Goal: Transaction & Acquisition: Purchase product/service

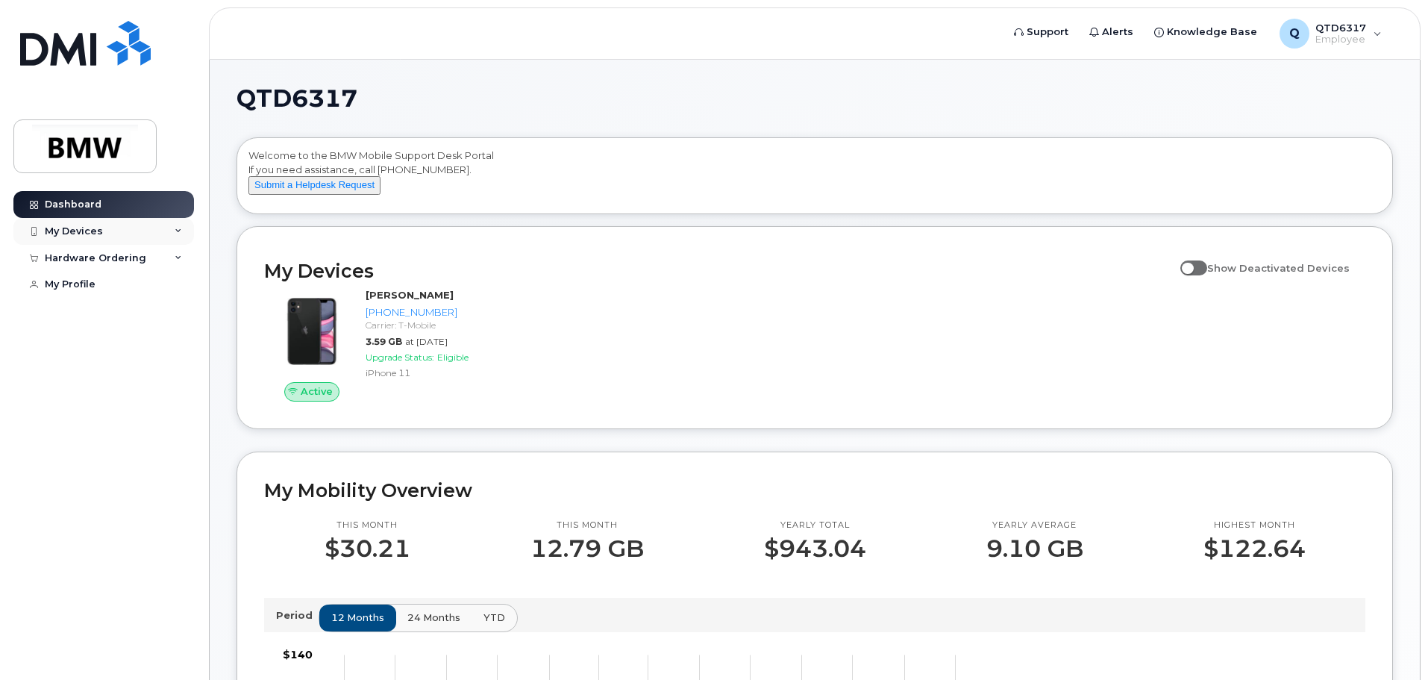
click at [84, 226] on div "My Devices" at bounding box center [74, 231] width 58 height 12
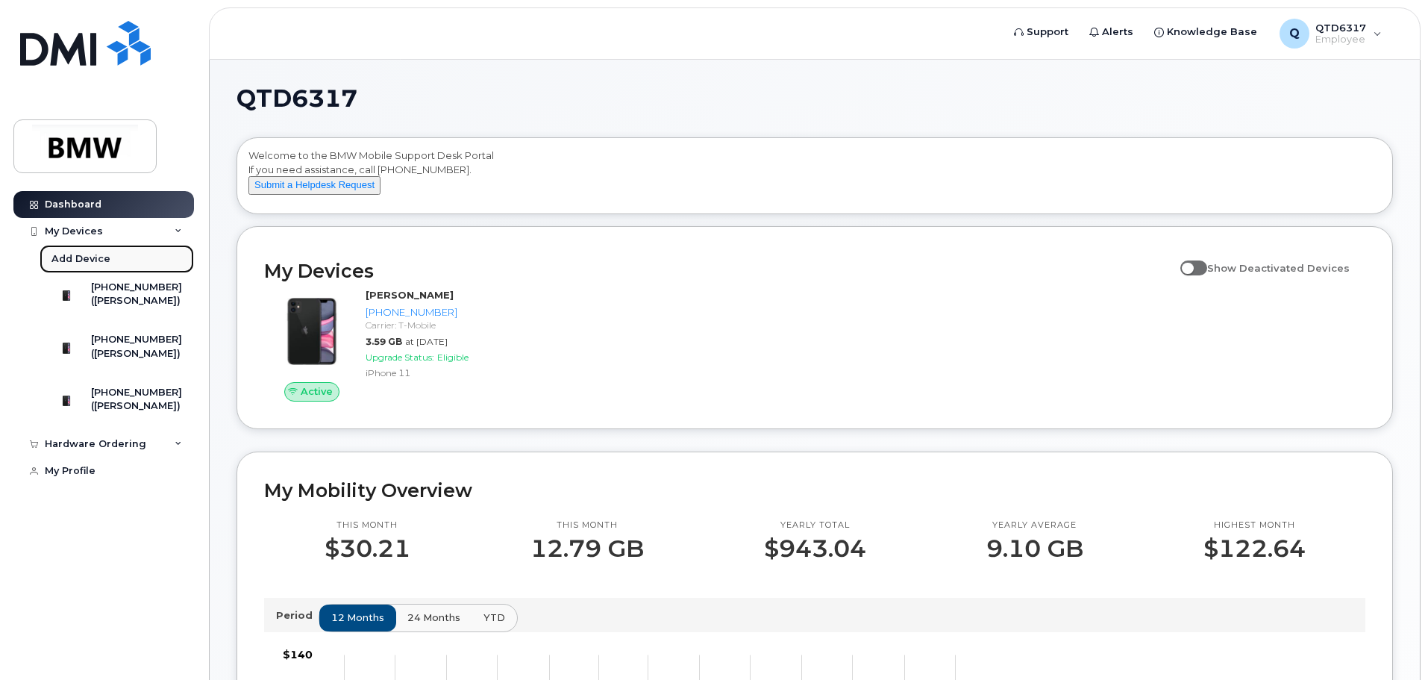
click at [93, 256] on div "Add Device" at bounding box center [80, 258] width 59 height 13
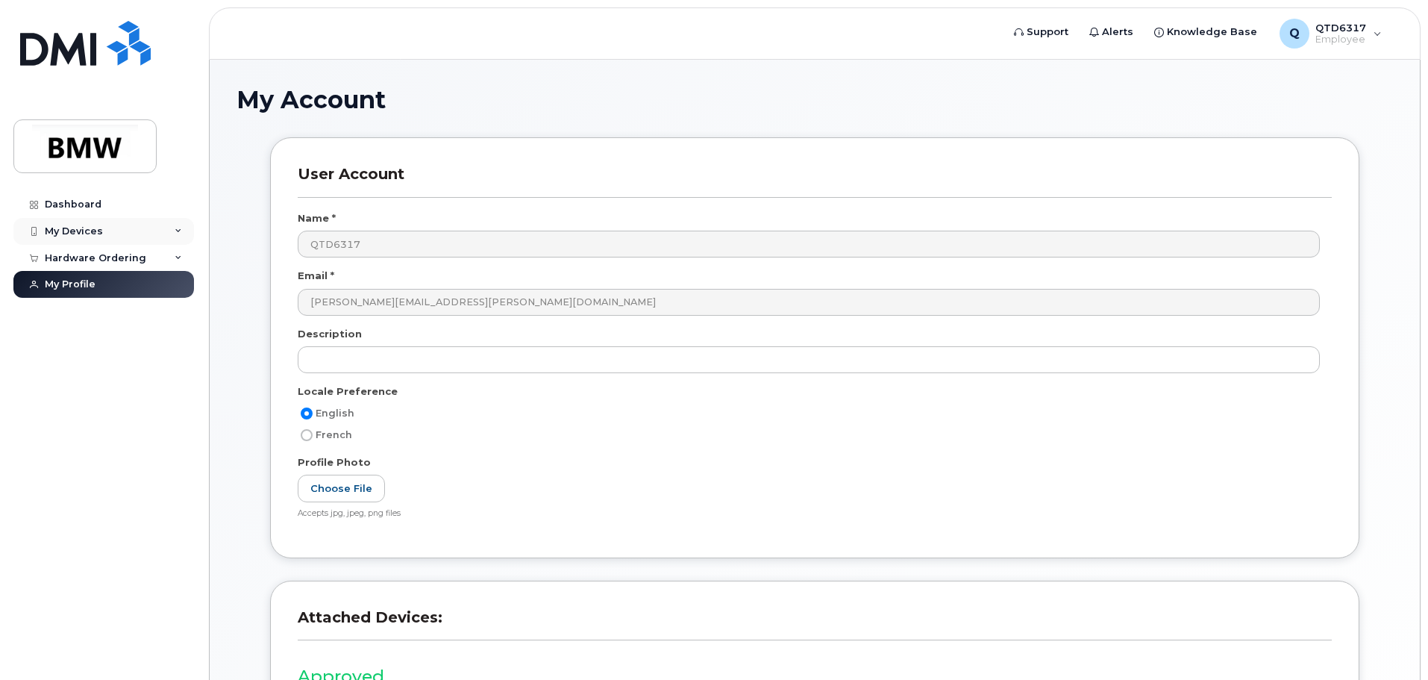
click at [66, 234] on div "My Devices" at bounding box center [74, 231] width 58 height 12
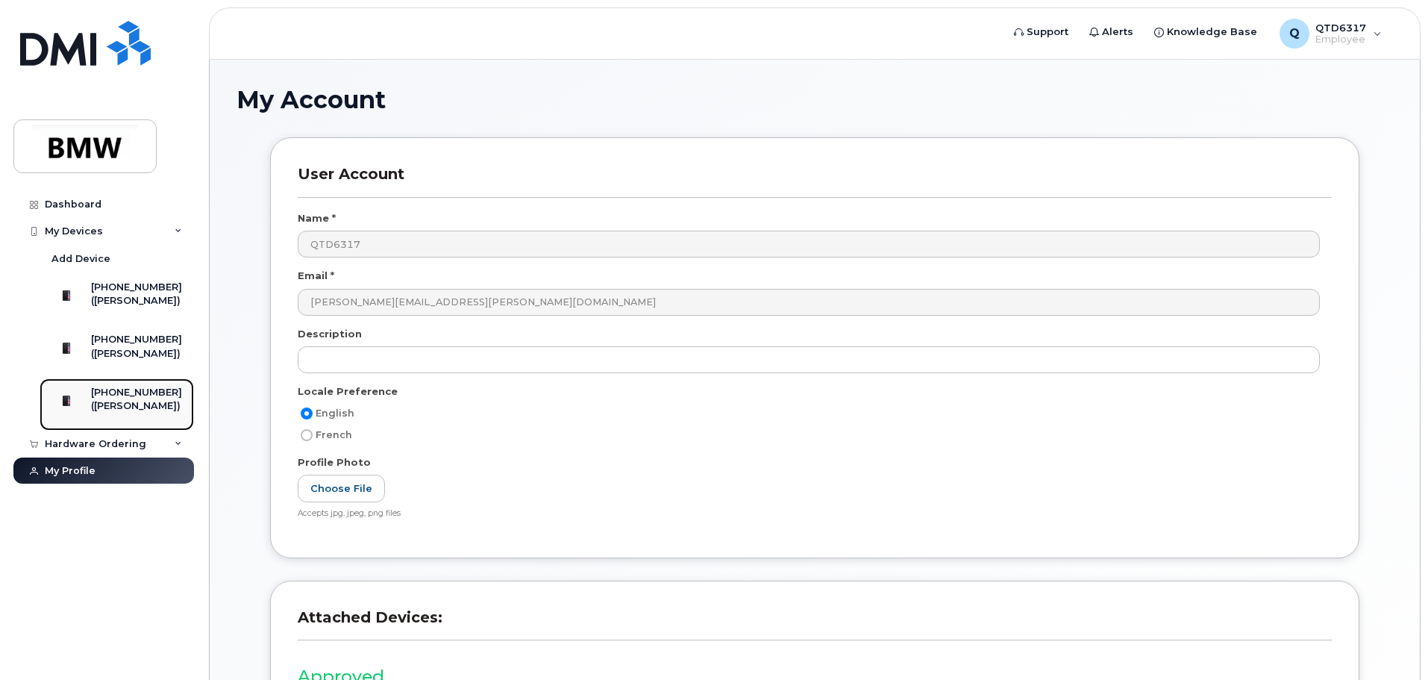
click at [122, 413] on div "([PERSON_NAME])" at bounding box center [136, 405] width 91 height 13
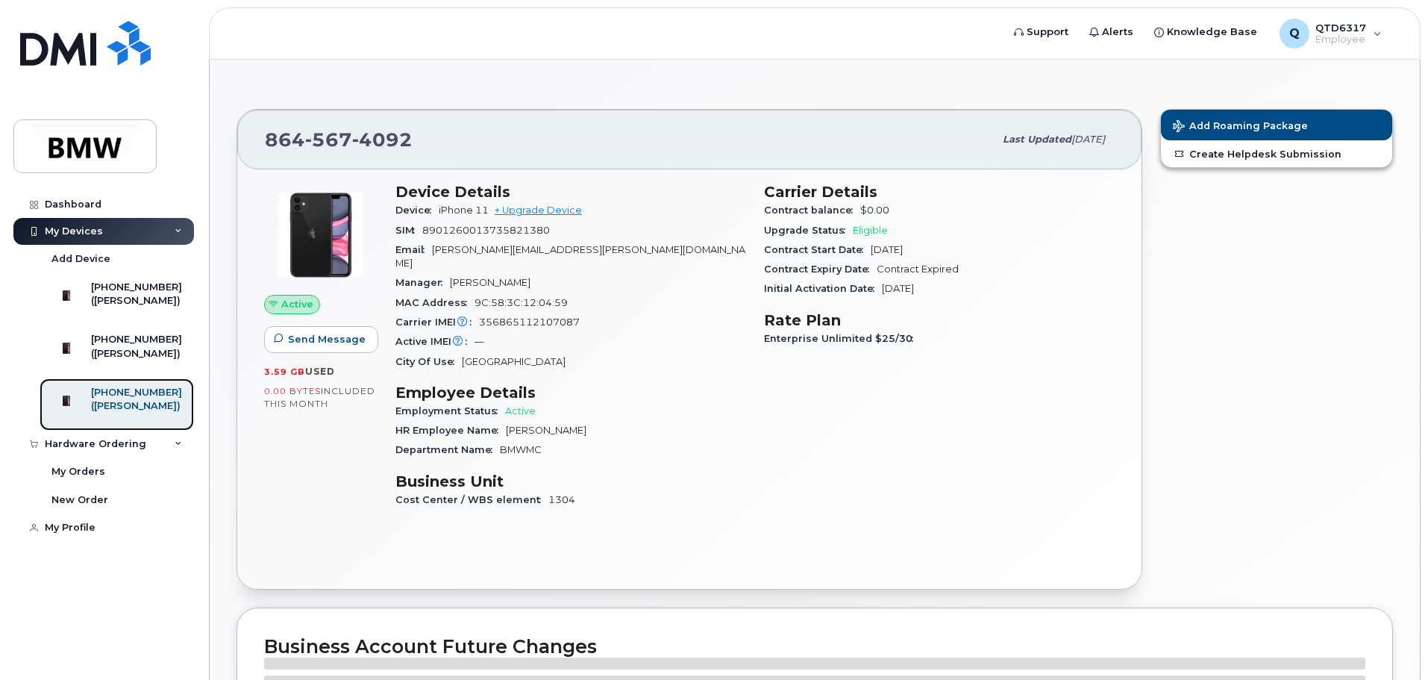
click at [74, 408] on img at bounding box center [66, 400] width 15 height 15
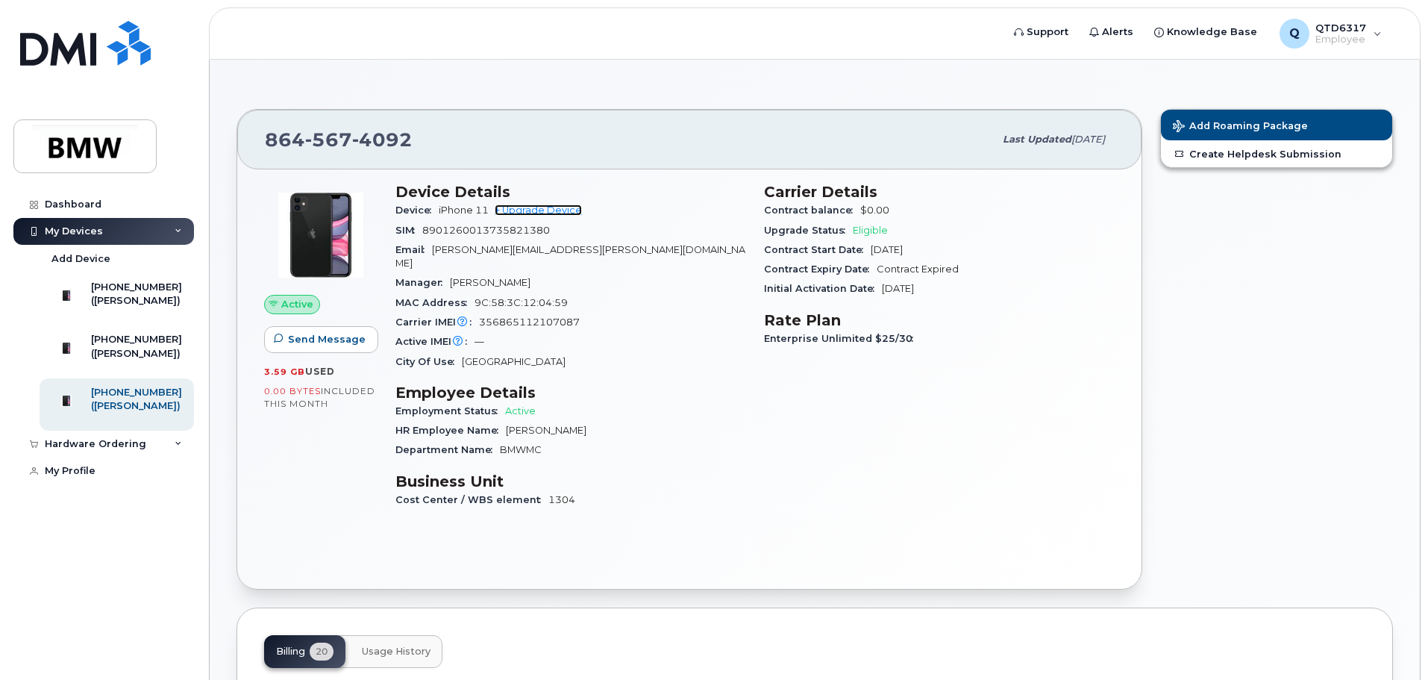
click at [532, 211] on link "+ Upgrade Device" at bounding box center [538, 209] width 87 height 11
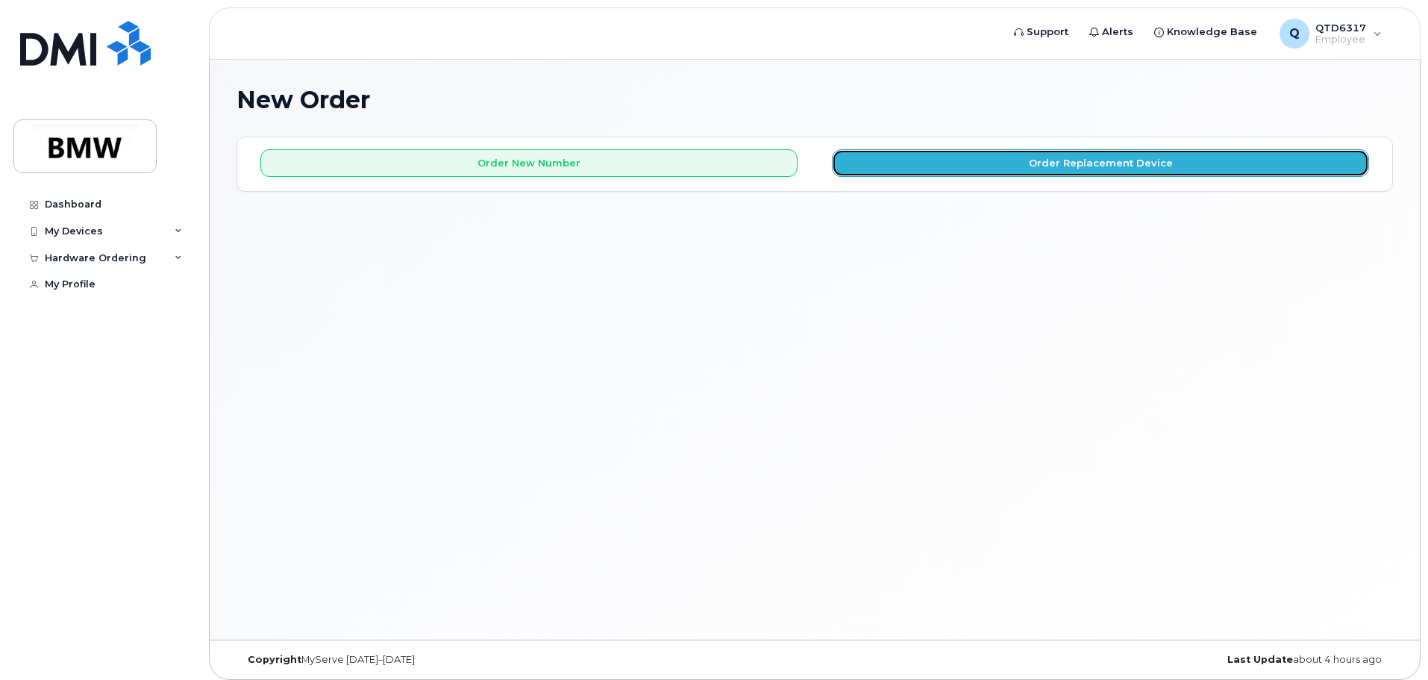
click at [890, 162] on button "Order Replacement Device" at bounding box center [1100, 163] width 537 height 28
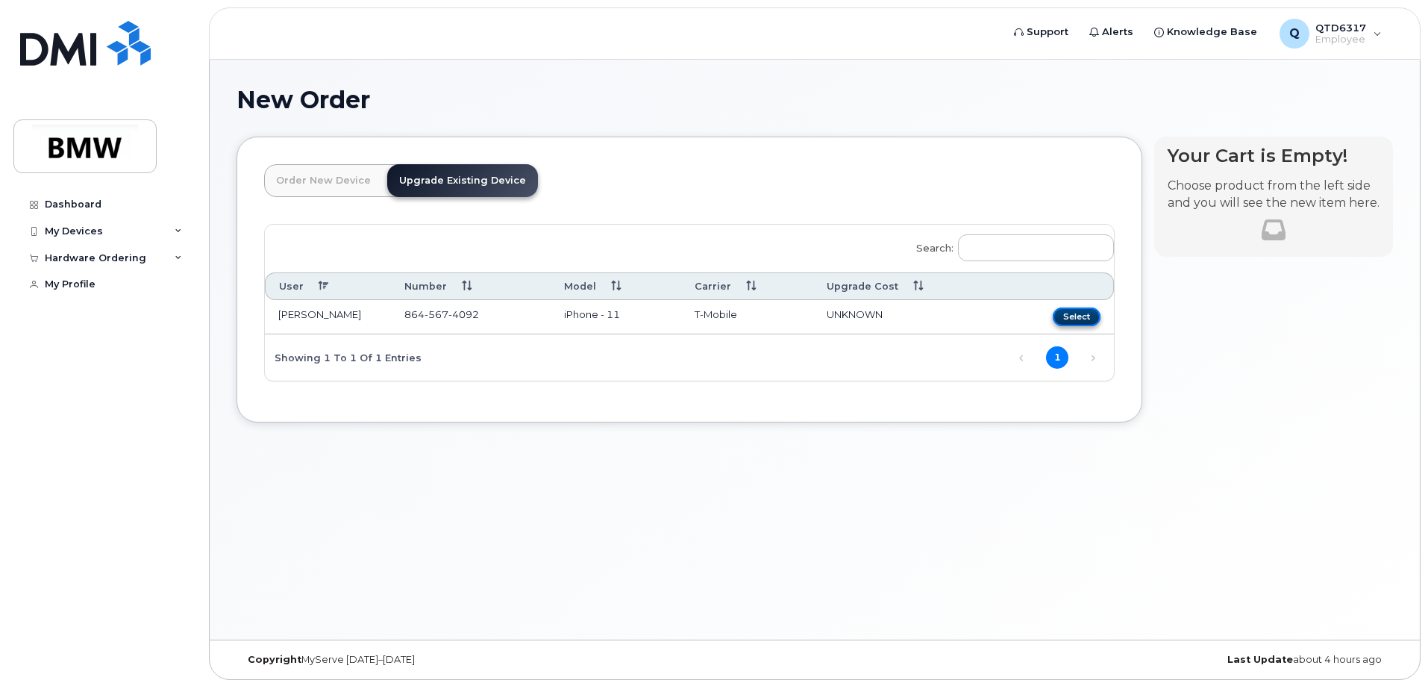
click at [1088, 316] on button "Select" at bounding box center [1077, 316] width 48 height 19
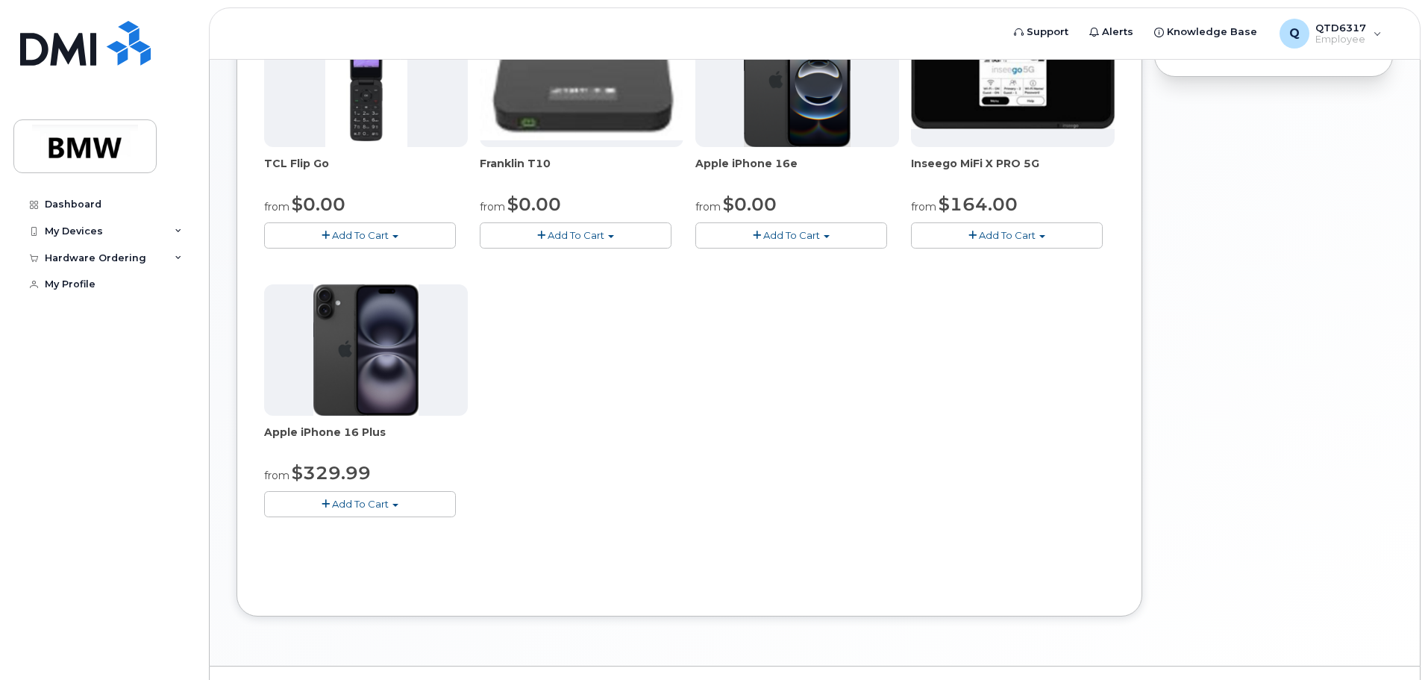
scroll to position [422, 0]
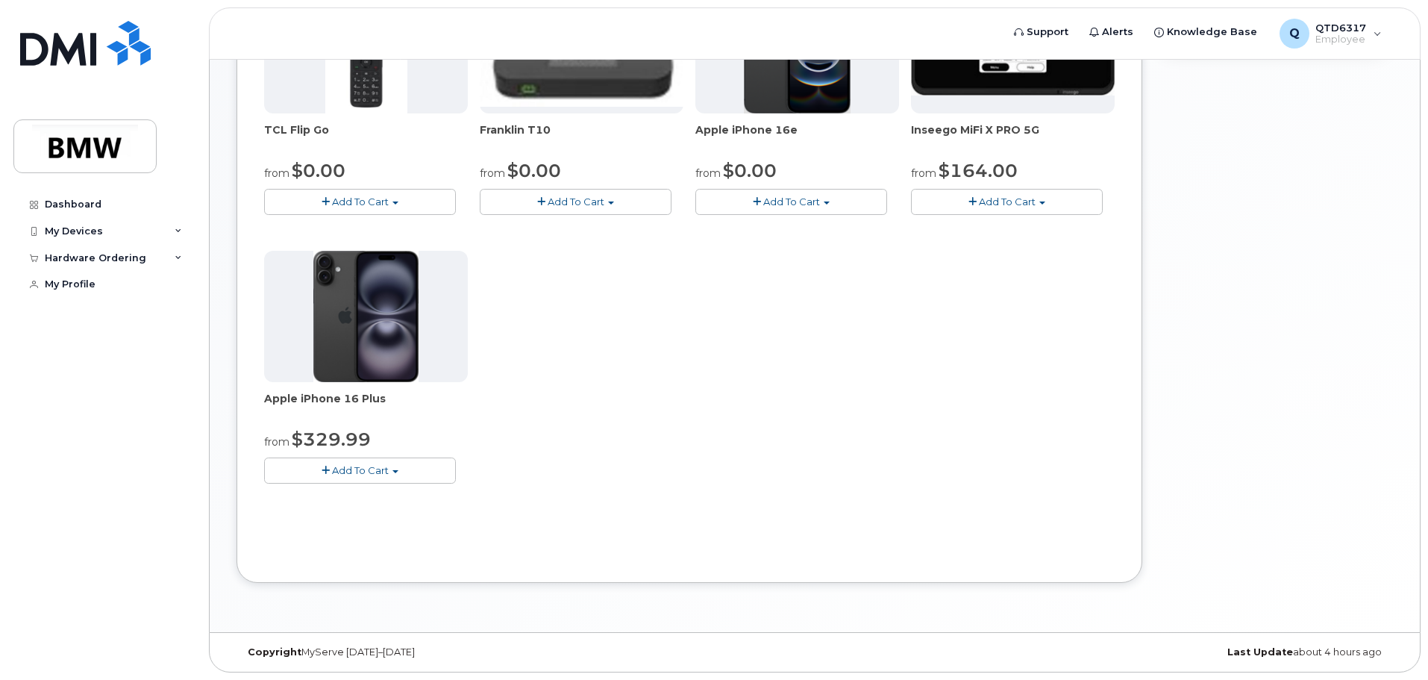
click at [820, 201] on button "Add To Cart" at bounding box center [792, 202] width 192 height 26
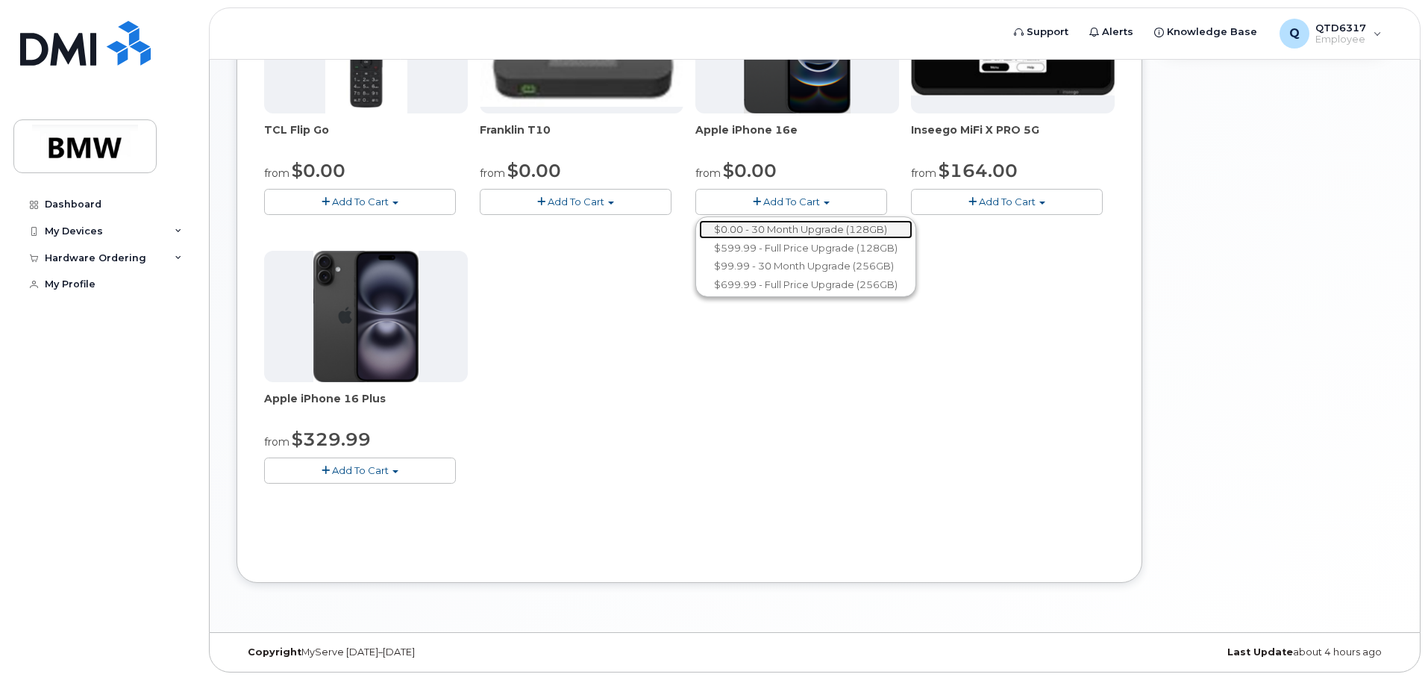
click at [795, 229] on link "$0.00 - 30 Month Upgrade (128GB)" at bounding box center [805, 229] width 213 height 19
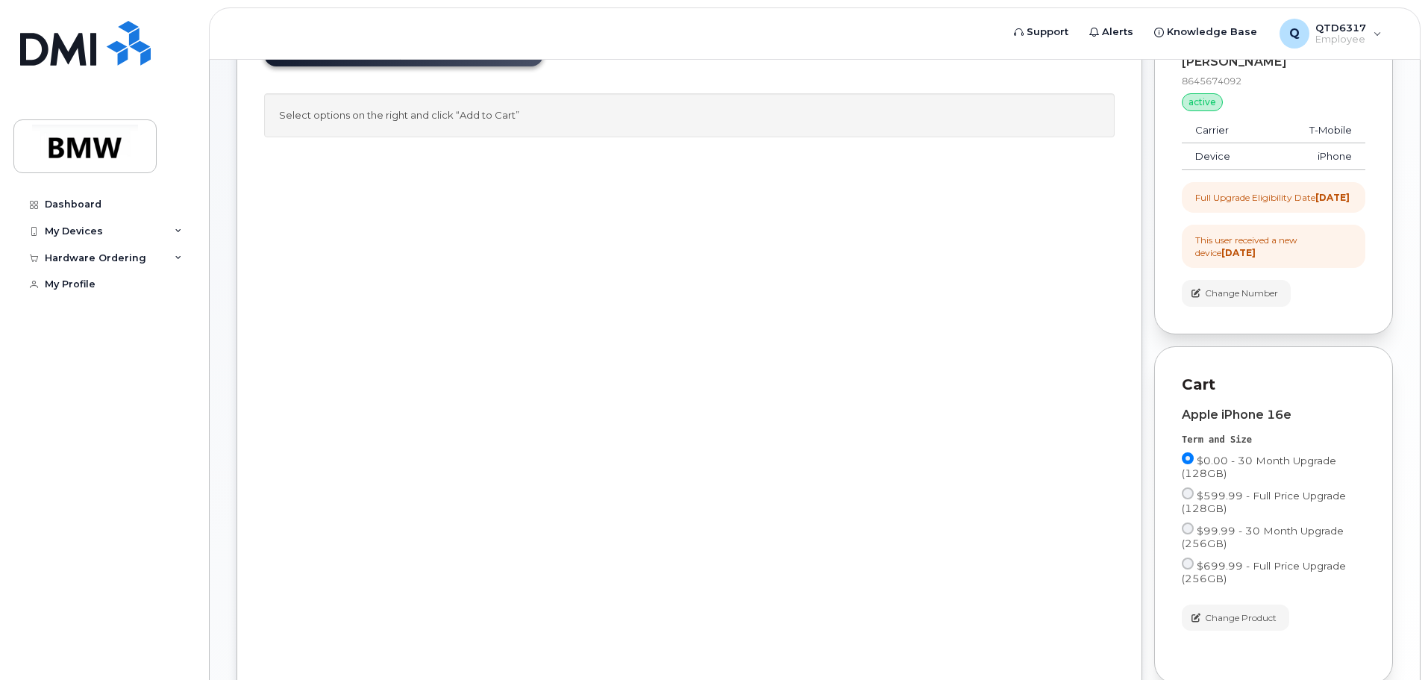
scroll to position [128, 0]
